Goal: Check status: Check status

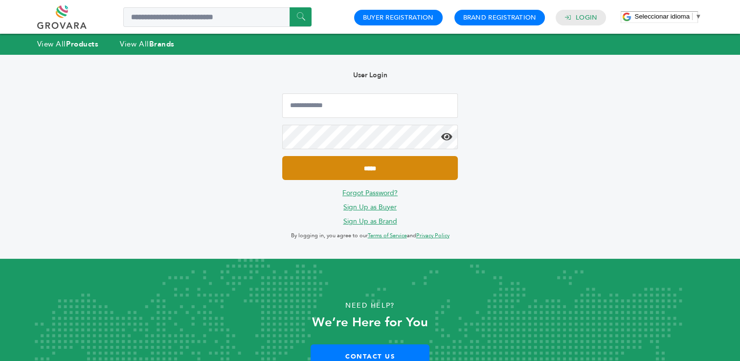
type input "**********"
click at [385, 165] on input "*****" at bounding box center [369, 168] width 175 height 24
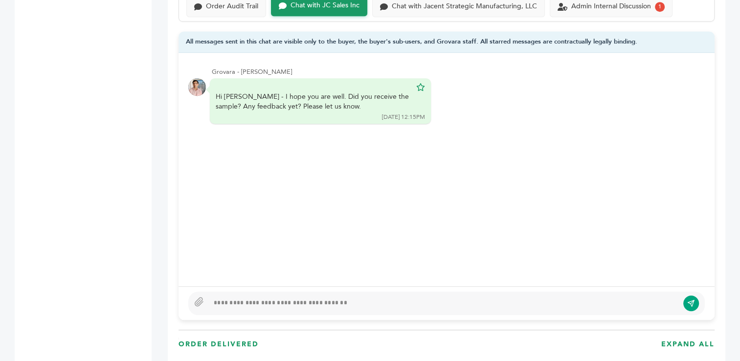
scroll to position [692, 0]
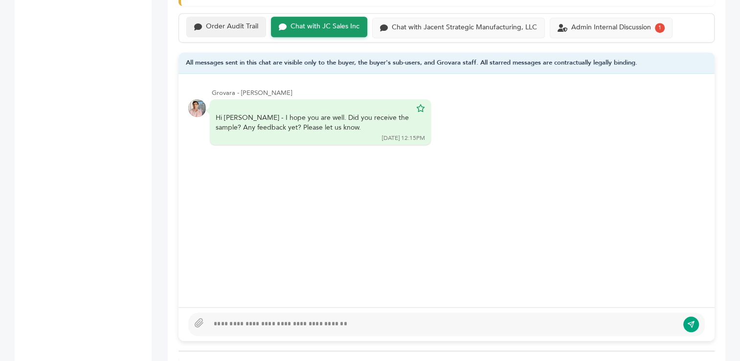
click at [229, 25] on div "Order Audit Trail" at bounding box center [232, 26] width 52 height 8
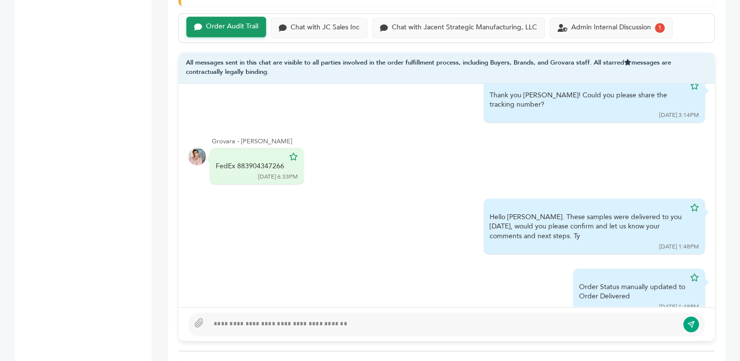
scroll to position [281, 0]
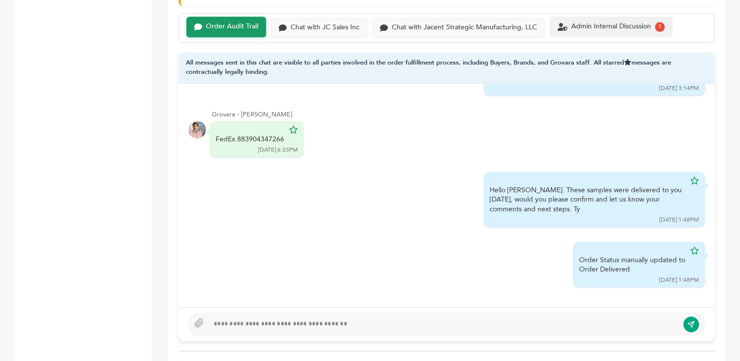
click at [593, 27] on div "Admin Internal Discussion" at bounding box center [611, 26] width 80 height 8
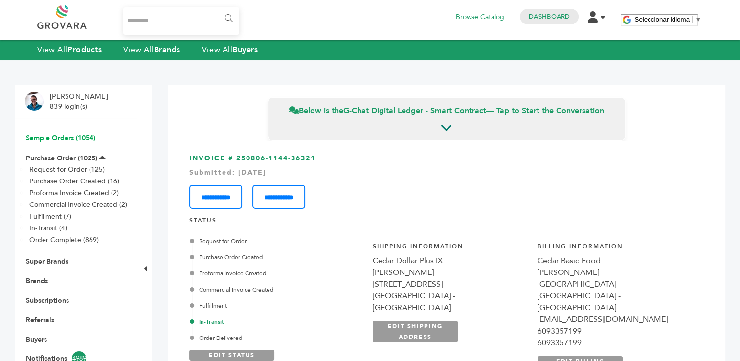
click at [50, 139] on link "Sample Orders (1054)" at bounding box center [60, 137] width 69 height 9
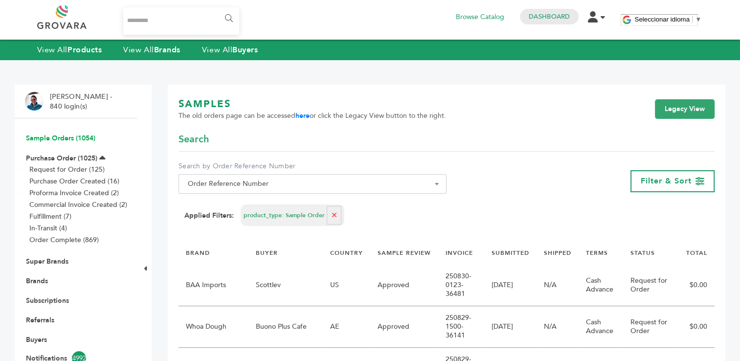
click at [55, 139] on link "Sample Orders (1054)" at bounding box center [60, 137] width 69 height 9
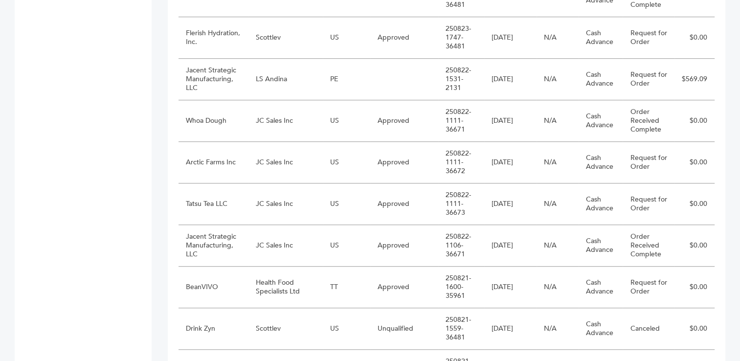
scroll to position [624, 0]
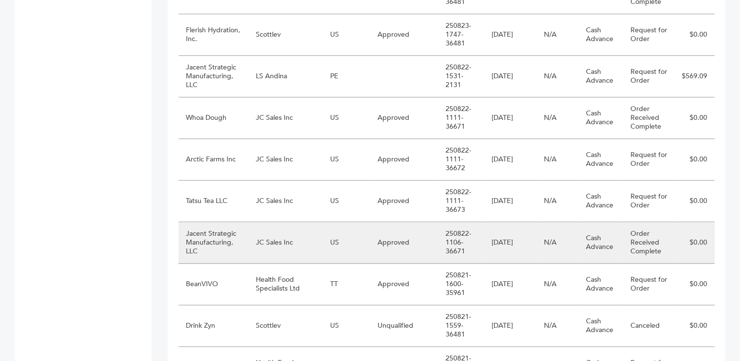
click at [287, 237] on td "JC Sales Inc" at bounding box center [285, 243] width 74 height 42
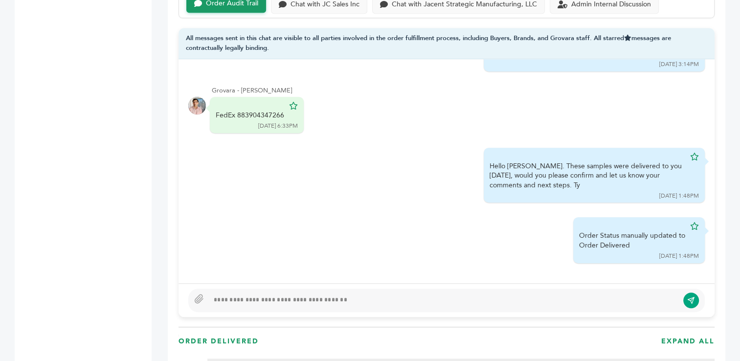
scroll to position [712, 0]
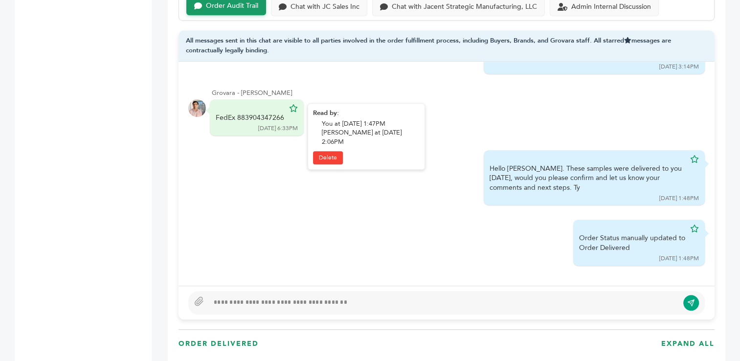
drag, startPoint x: 282, startPoint y: 107, endPoint x: 239, endPoint y: 107, distance: 43.0
click at [239, 113] on div "FedEx 883904347266" at bounding box center [250, 118] width 68 height 10
copy div "883904347266"
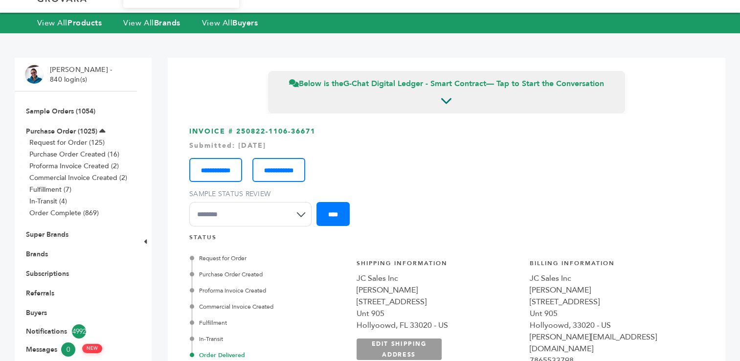
scroll to position [0, 0]
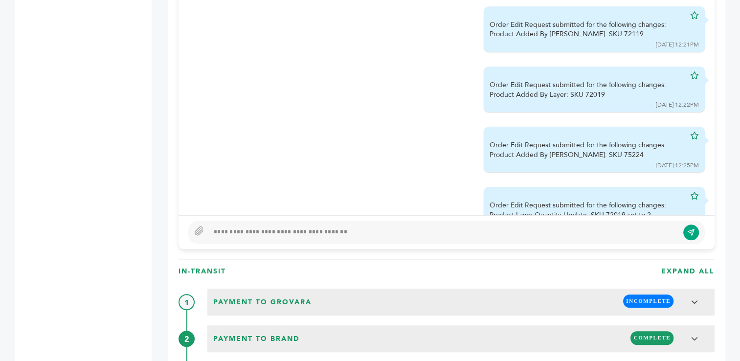
scroll to position [1236, 0]
